Goal: Task Accomplishment & Management: Manage account settings

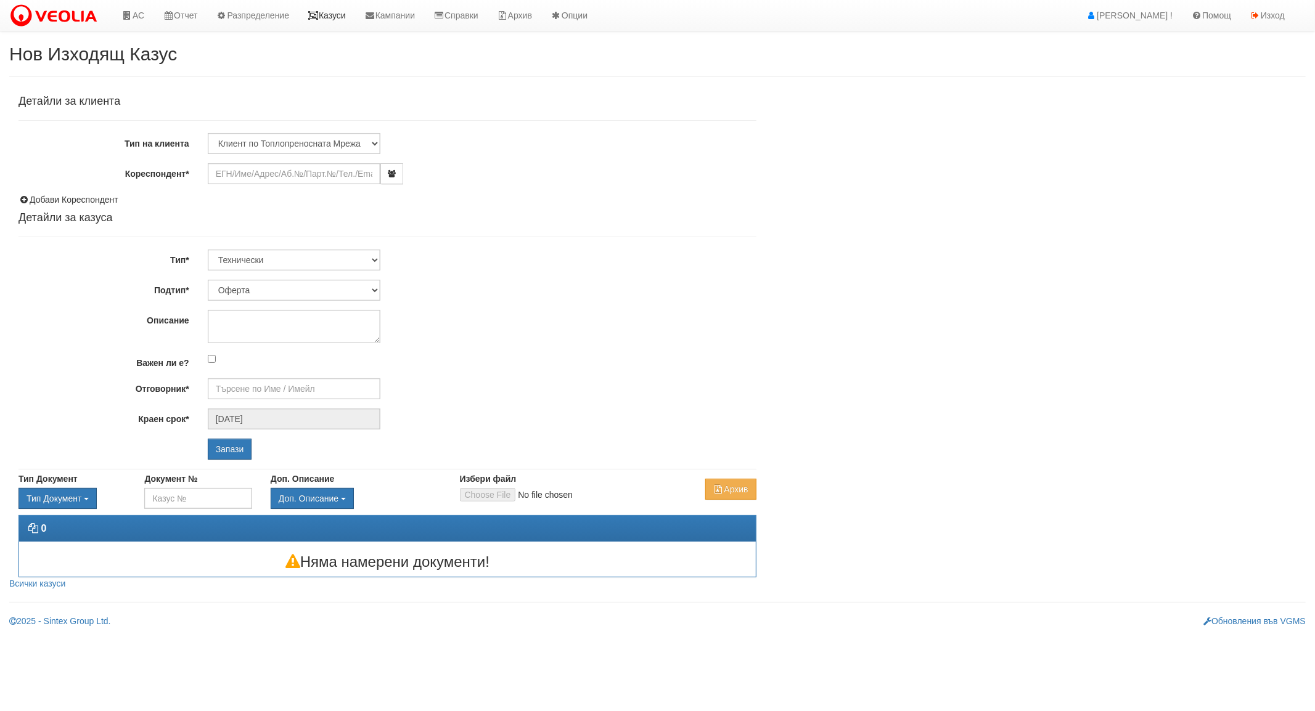
click at [353, 15] on link "Казуси" at bounding box center [326, 15] width 57 height 31
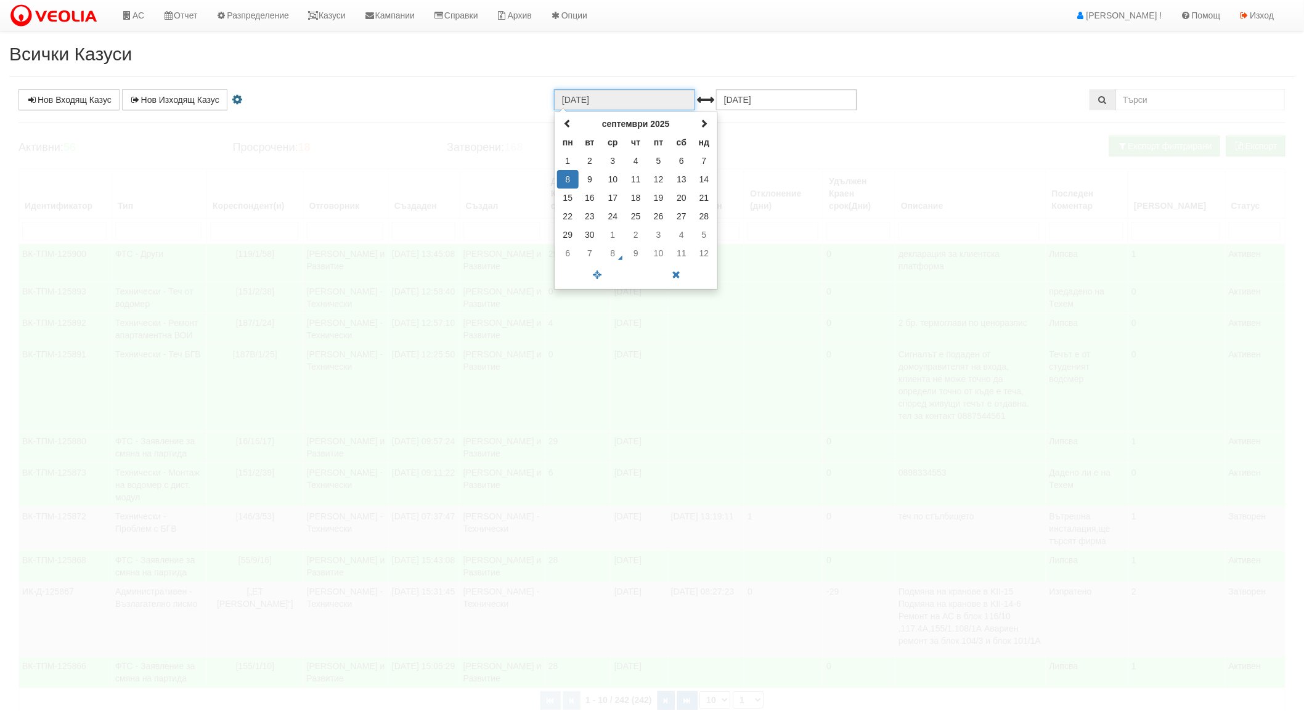
click at [585, 99] on input "[DATE]" at bounding box center [624, 99] width 141 height 21
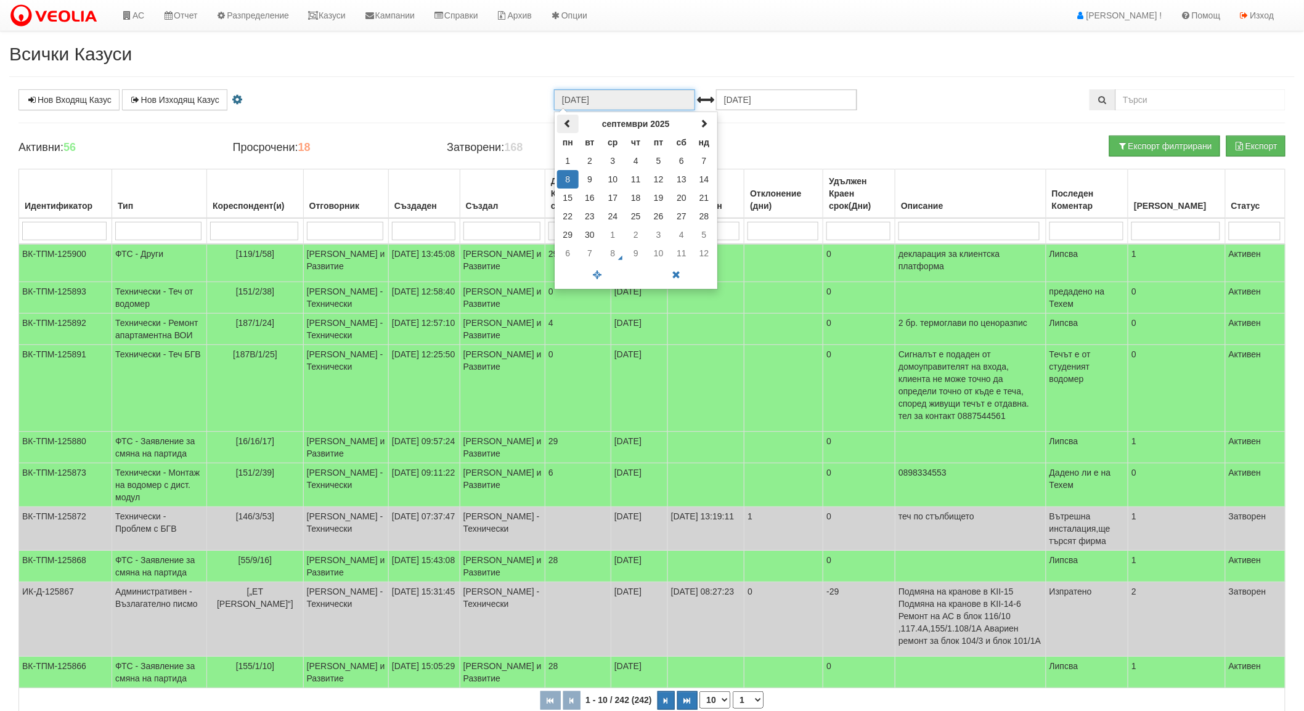
click at [569, 120] on span at bounding box center [567, 123] width 9 height 9
click at [613, 175] on td "6" at bounding box center [612, 179] width 23 height 18
type input "[DATE]"
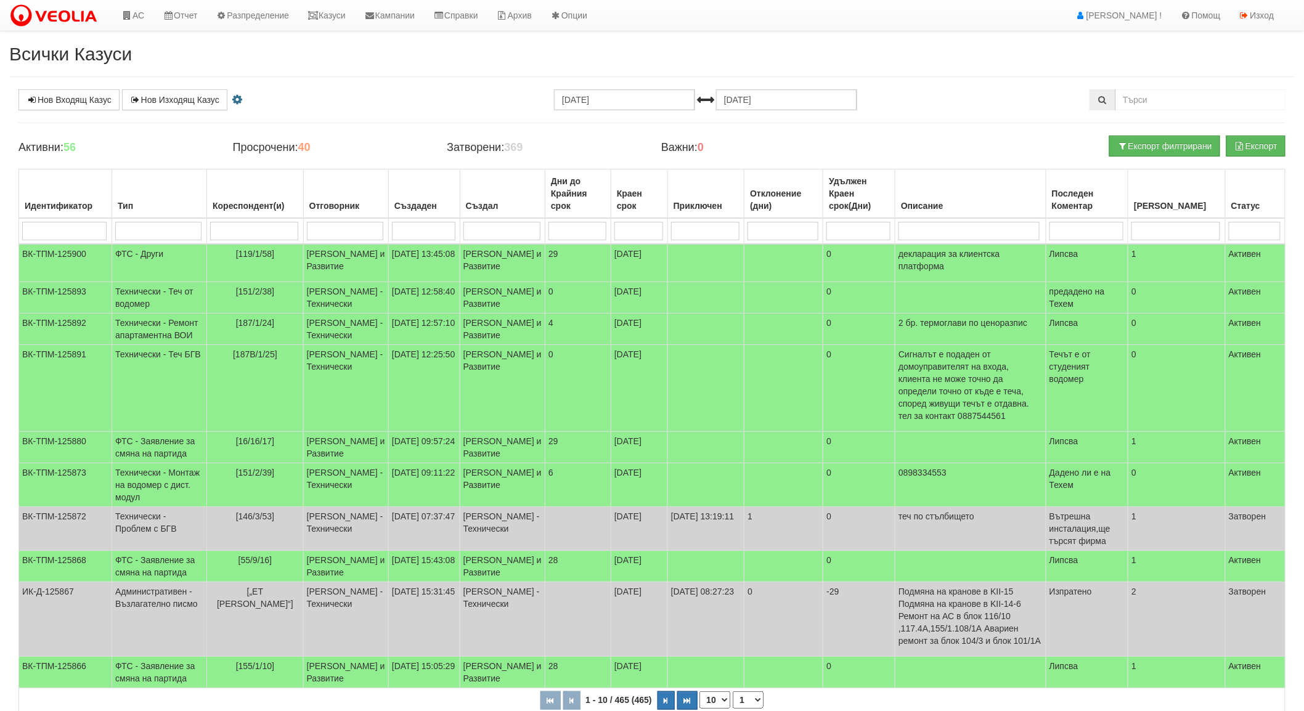
click at [361, 227] on input "search" at bounding box center [345, 231] width 77 height 18
type input "[PERSON_NAME]"
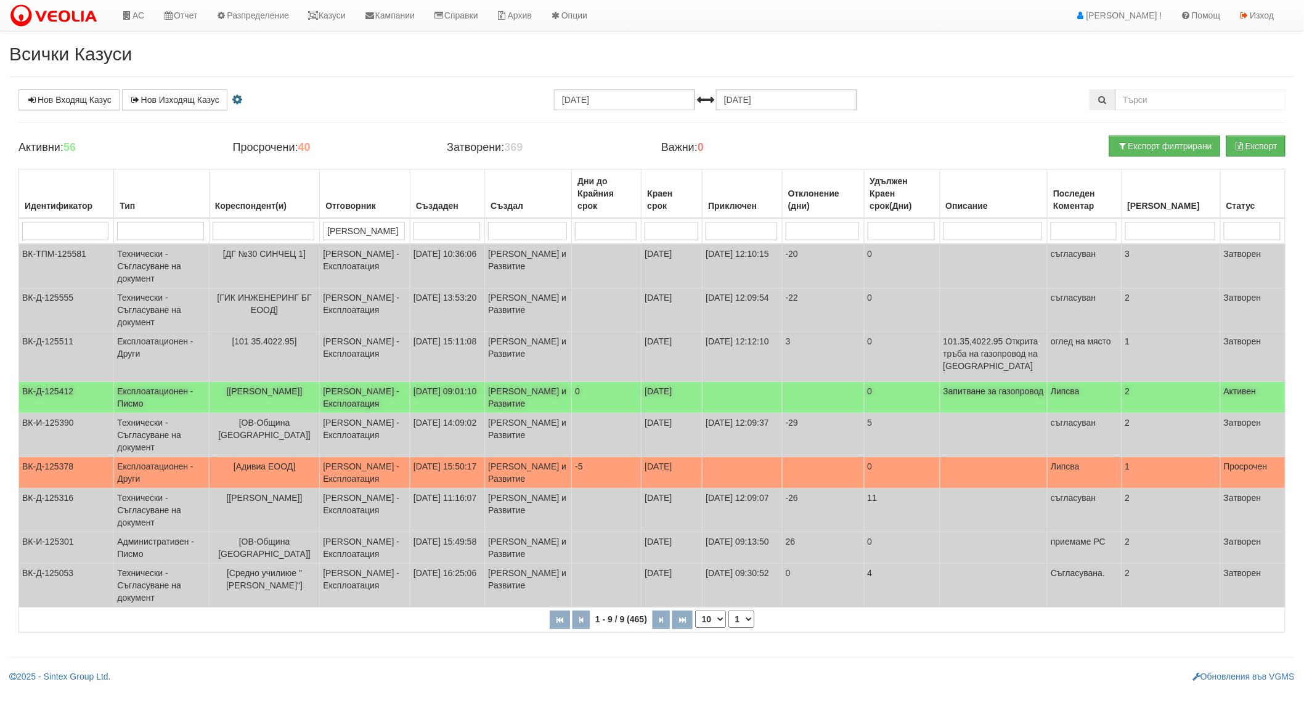
type input "[PERSON_NAME]"
click at [358, 390] on td "[PERSON_NAME] - Експлоатация" at bounding box center [365, 397] width 91 height 31
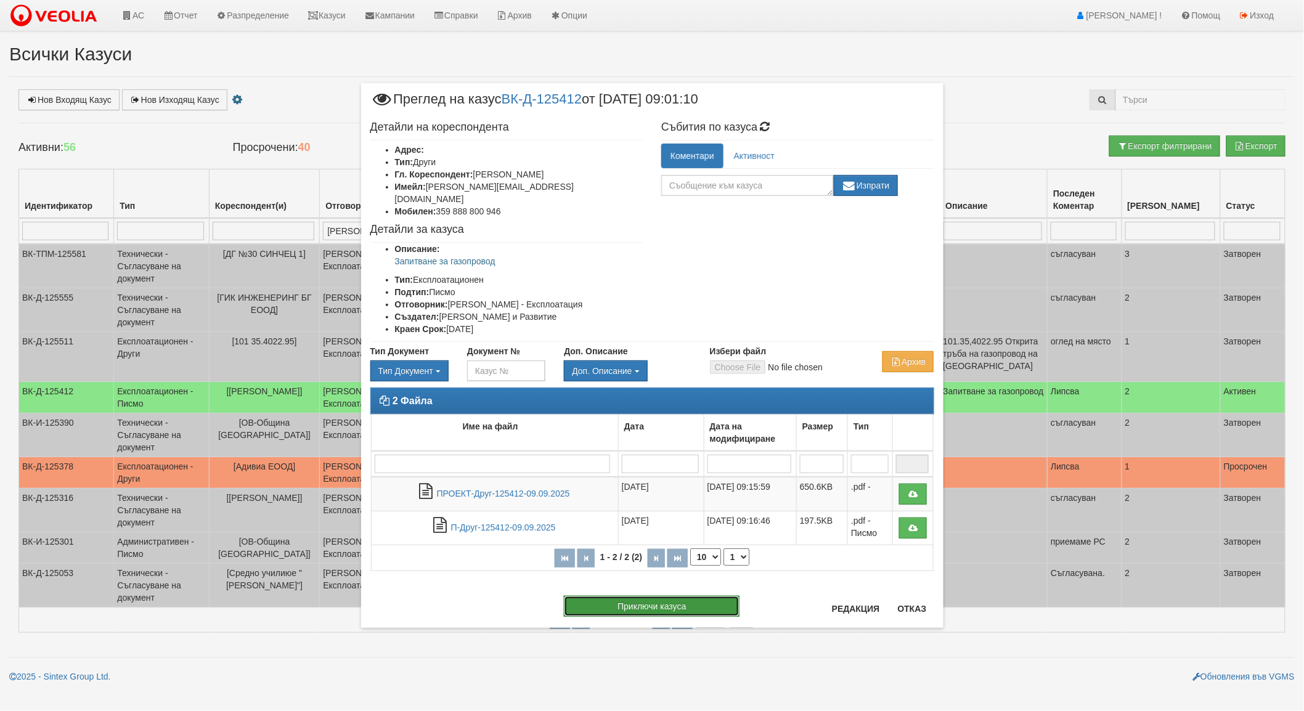
click at [651, 601] on button "Приключи казуса" at bounding box center [652, 606] width 176 height 21
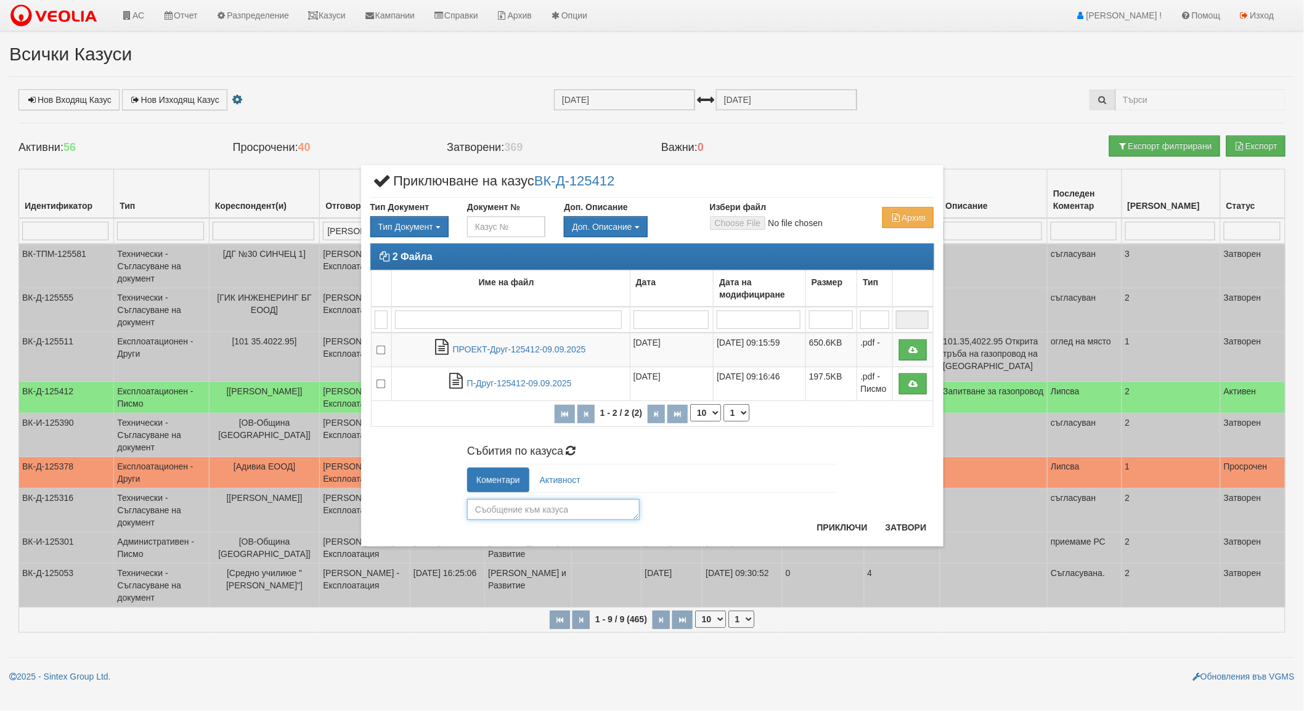
click at [516, 514] on textarea at bounding box center [553, 509] width 173 height 21
type textarea "отговор на [PERSON_NAME]"
click at [854, 531] on button "Приключи" at bounding box center [842, 528] width 65 height 20
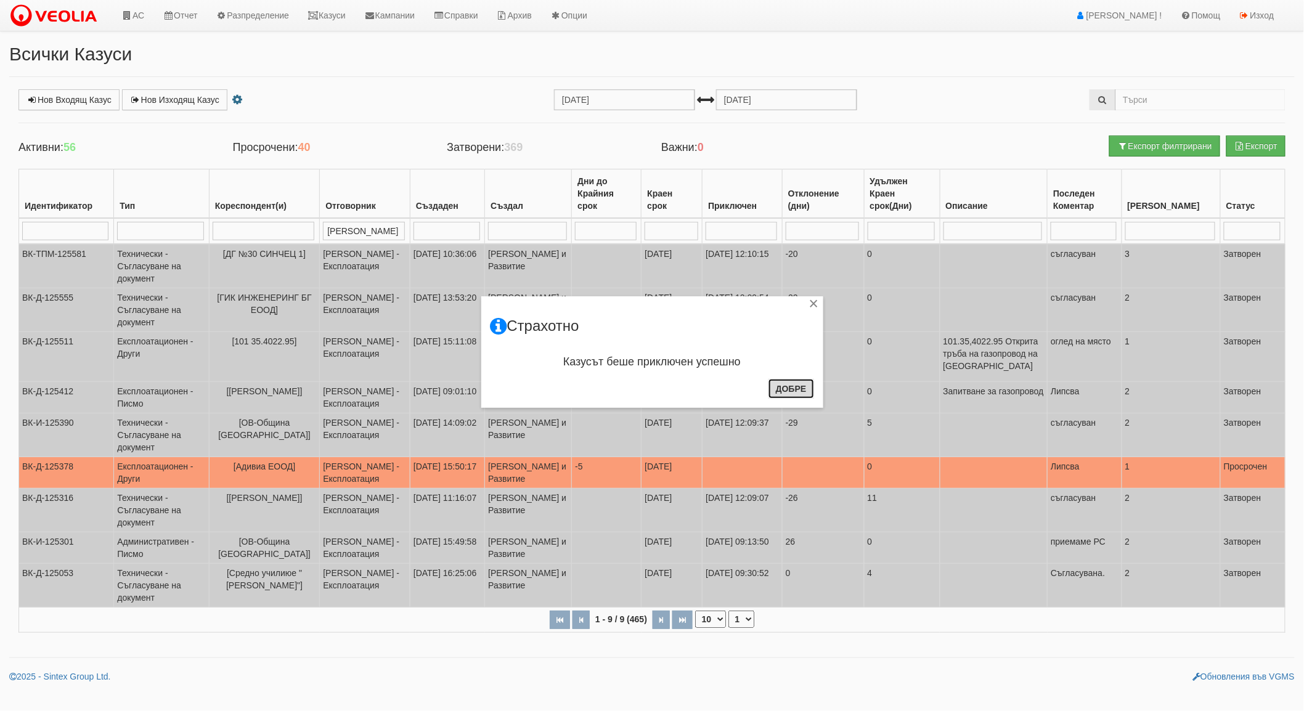
click at [786, 392] on button "Добре" at bounding box center [792, 389] width 46 height 20
